Goal: Task Accomplishment & Management: Use online tool/utility

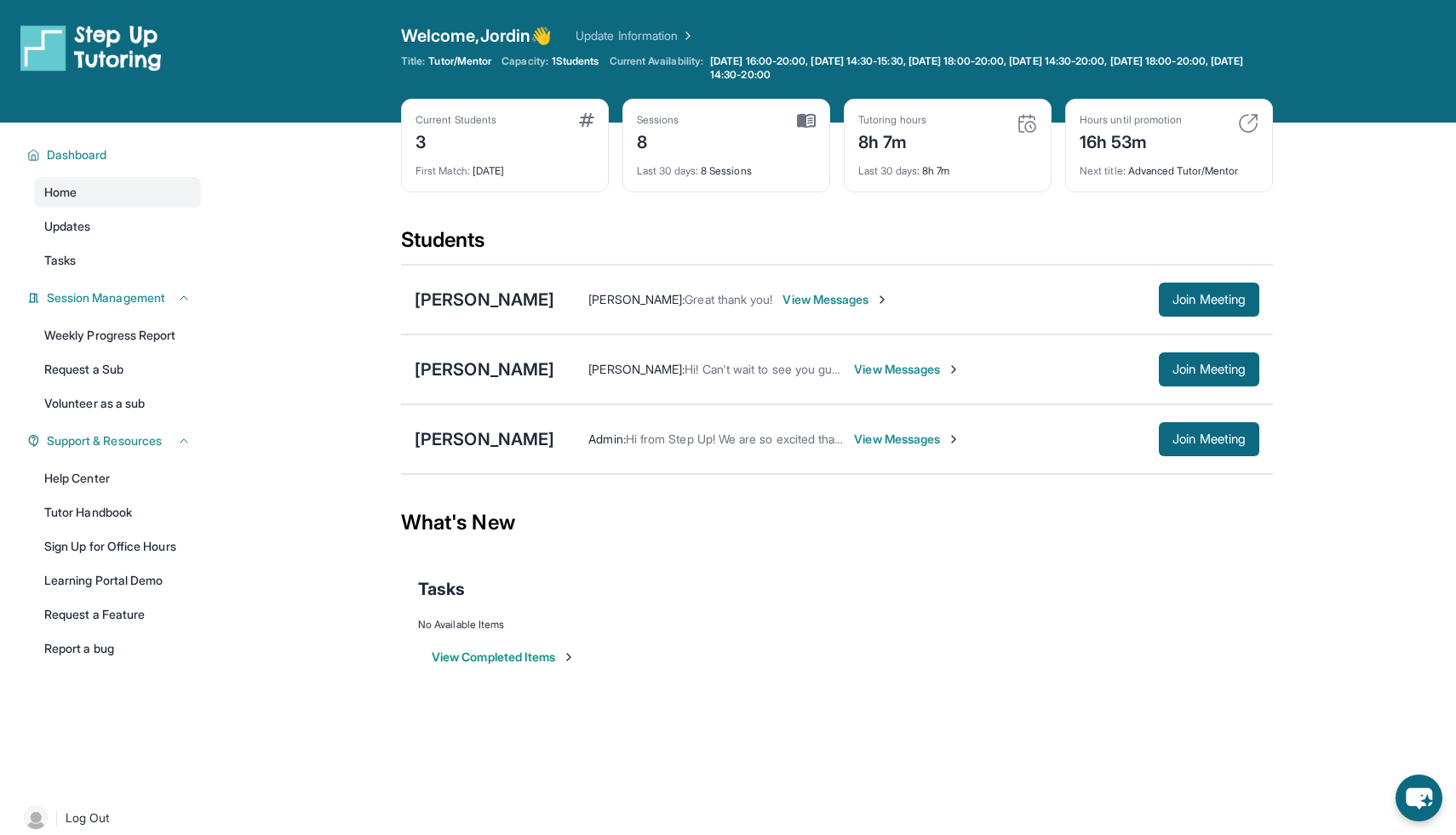
scroll to position [123, 0]
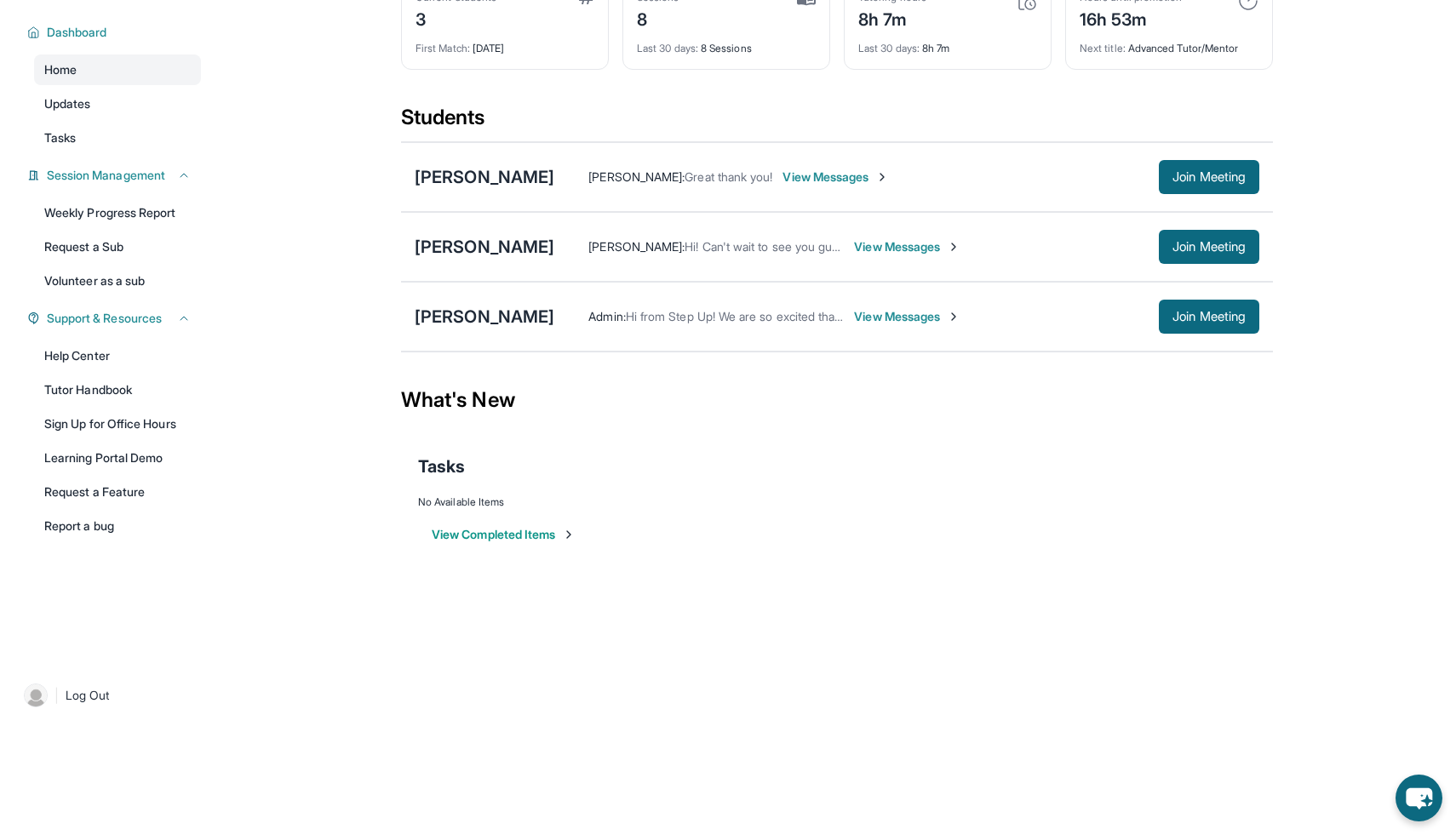
click at [454, 234] on div "[PERSON_NAME] [PERSON_NAME] : Hi! Can't wait to see you guys at 7! View Message…" at bounding box center [837, 247] width 872 height 70
click at [449, 248] on div "[PERSON_NAME]" at bounding box center [484, 247] width 139 height 23
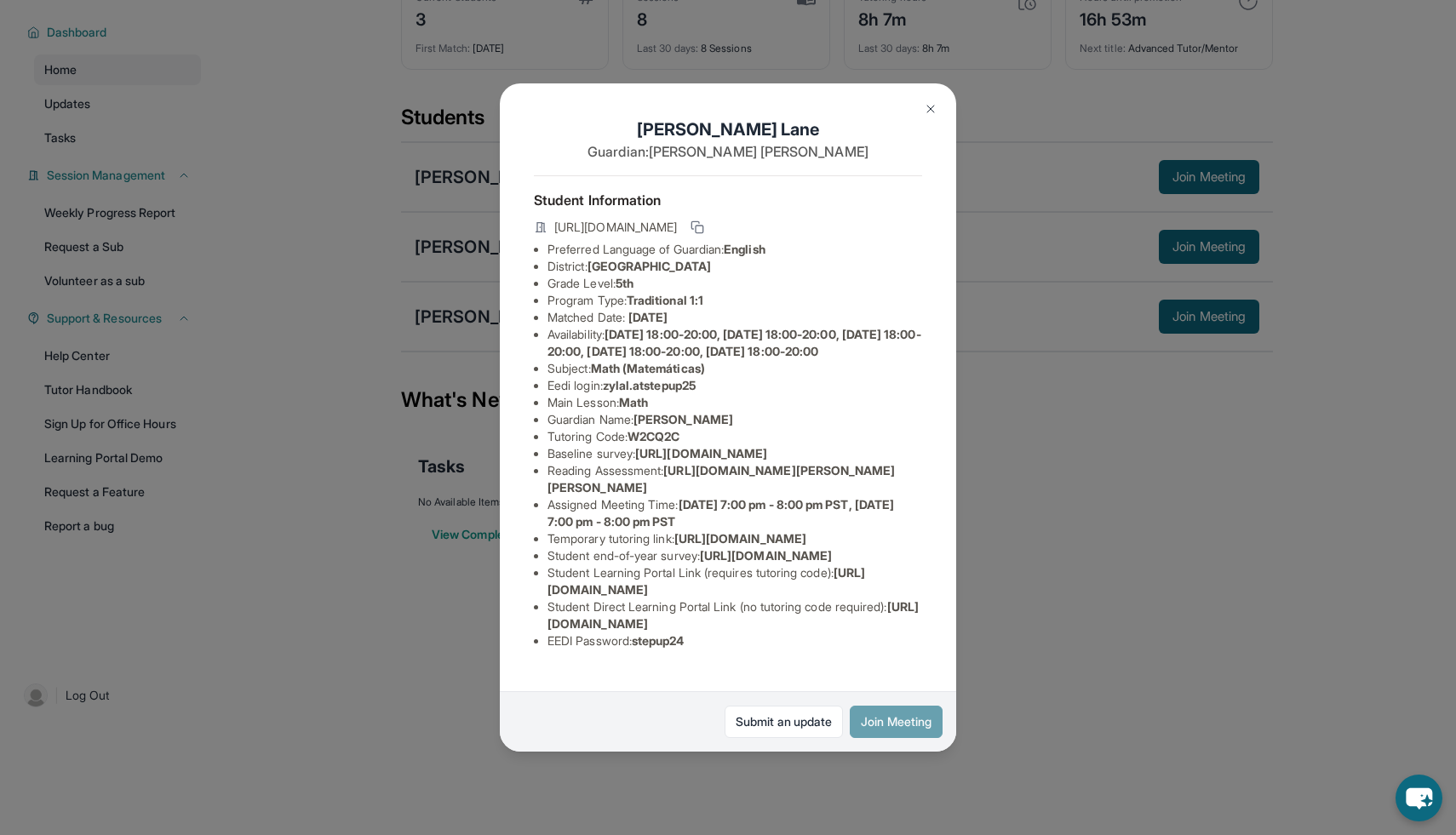
click at [889, 711] on button "Join Meeting" at bounding box center [896, 722] width 93 height 33
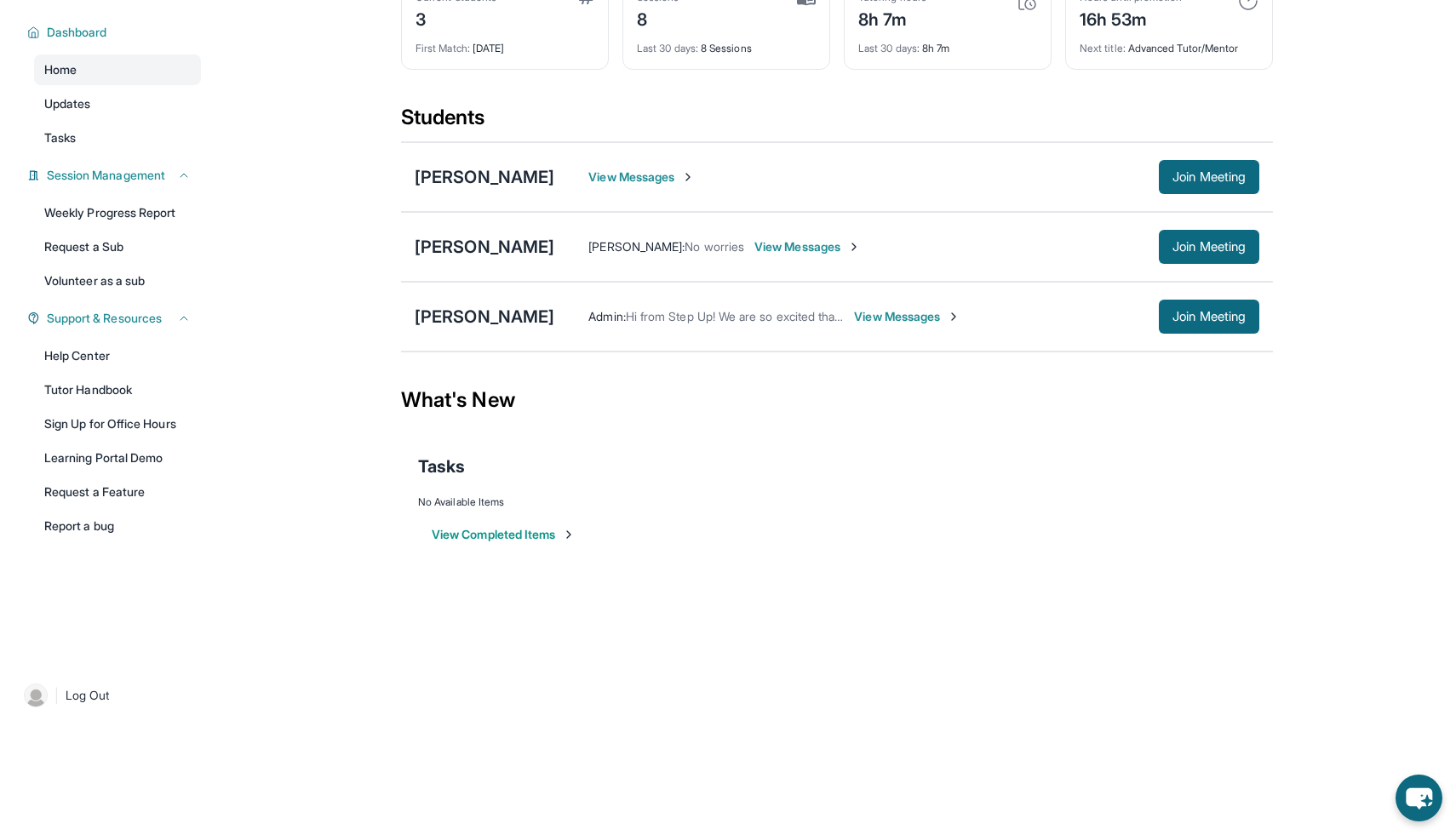
click at [442, 226] on div "[PERSON_NAME] [PERSON_NAME] : No worries View Messages Join Meeting" at bounding box center [837, 247] width 872 height 70
click at [1198, 246] on span "Join Meeting" at bounding box center [1208, 247] width 73 height 10
click at [1172, 252] on span "Join Meeting" at bounding box center [1208, 247] width 73 height 10
click at [446, 249] on div "[PERSON_NAME]" at bounding box center [484, 247] width 139 height 23
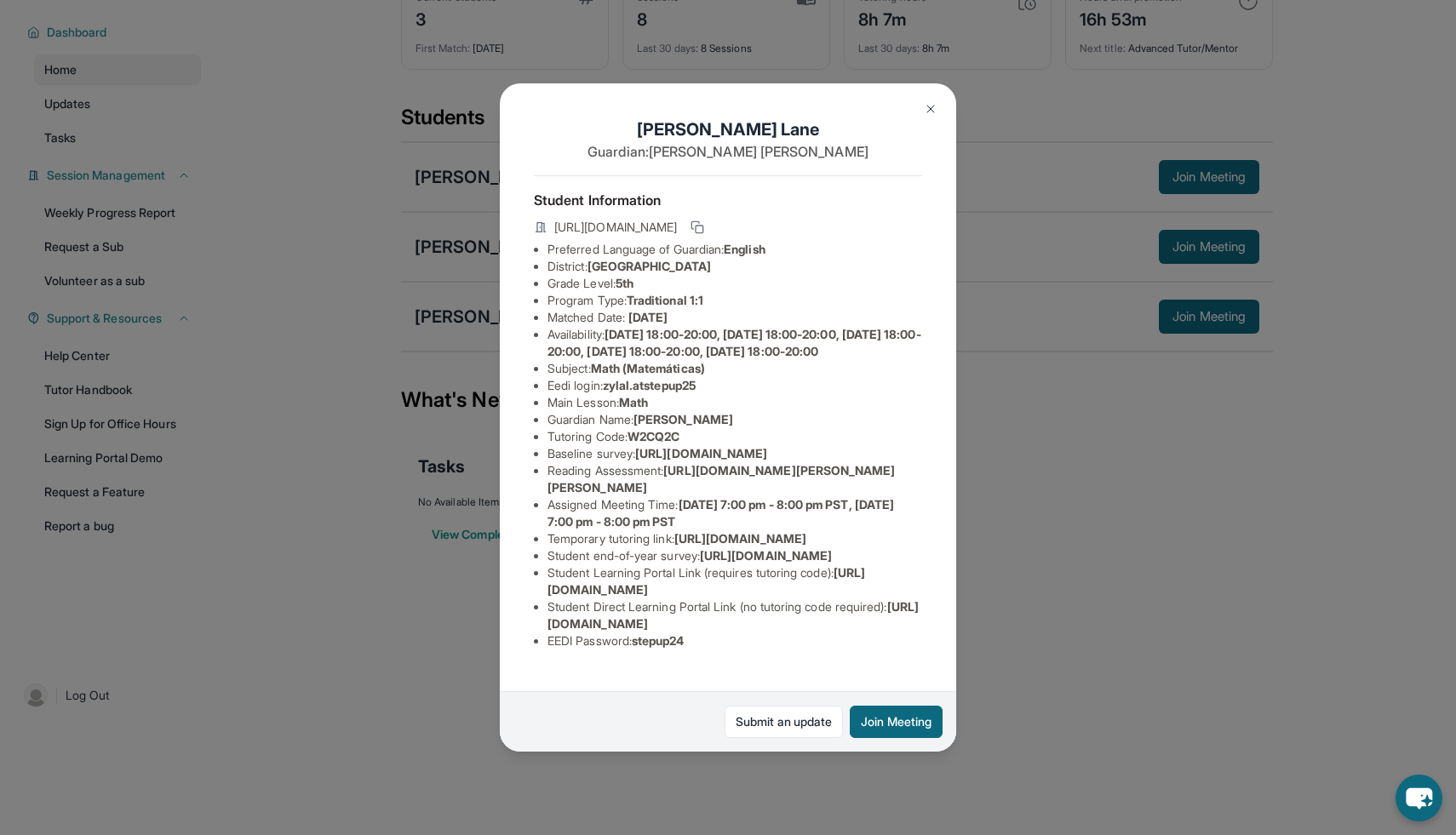
scroll to position [78, 0]
drag, startPoint x: 608, startPoint y: 322, endPoint x: 726, endPoint y: 324, distance: 118.0
click at [726, 377] on li "Eedi login : zylal.atstepup25" at bounding box center [735, 385] width 375 height 17
copy li "zylal.atstepup25"
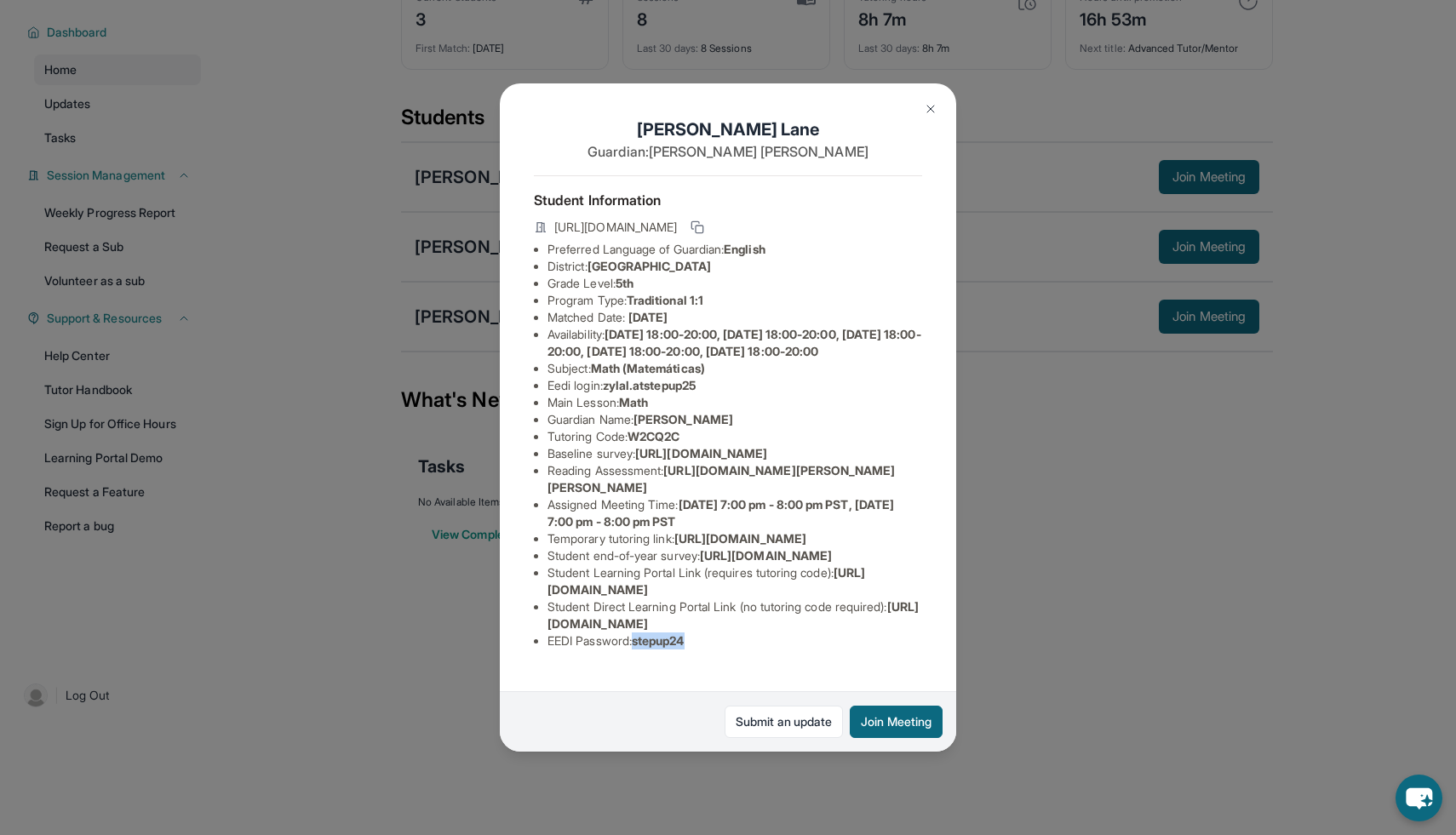
drag, startPoint x: 640, startPoint y: 662, endPoint x: 730, endPoint y: 669, distance: 90.3
click at [730, 650] on li "EEDI Password : stepup24" at bounding box center [735, 641] width 375 height 17
copy span "stepup24"
